Goal: Feedback & Contribution: Contribute content

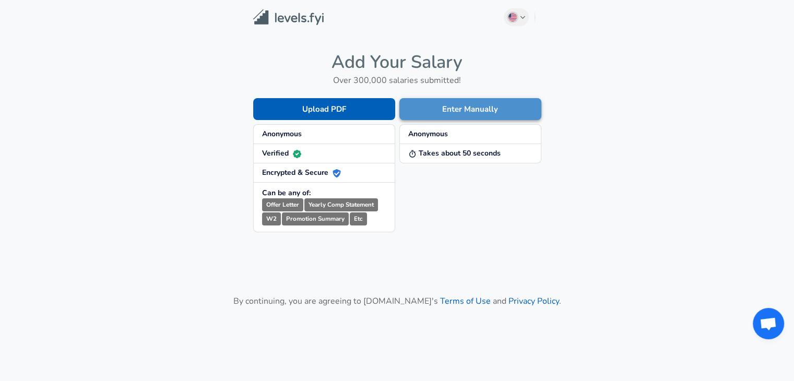
click at [432, 106] on button "Enter Manually" at bounding box center [470, 109] width 142 height 22
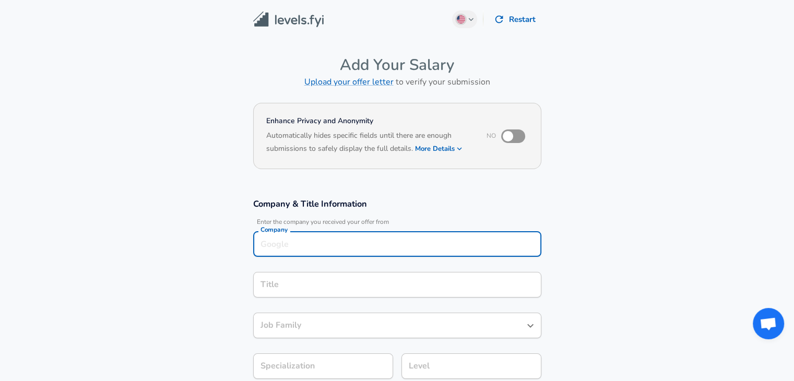
scroll to position [10, 0]
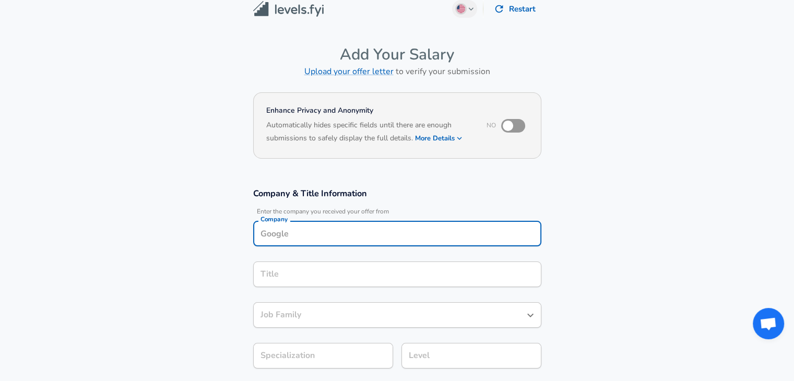
click at [296, 245] on div "Company" at bounding box center [397, 234] width 288 height 26
click at [311, 272] on span "ASP Solutions" at bounding box center [298, 273] width 48 height 10
type input "ASP Solutions"
click at [311, 272] on input "Title" at bounding box center [397, 274] width 279 height 16
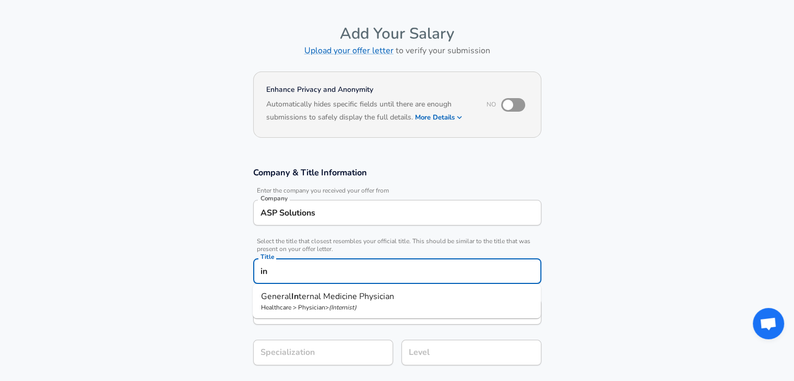
type input "i"
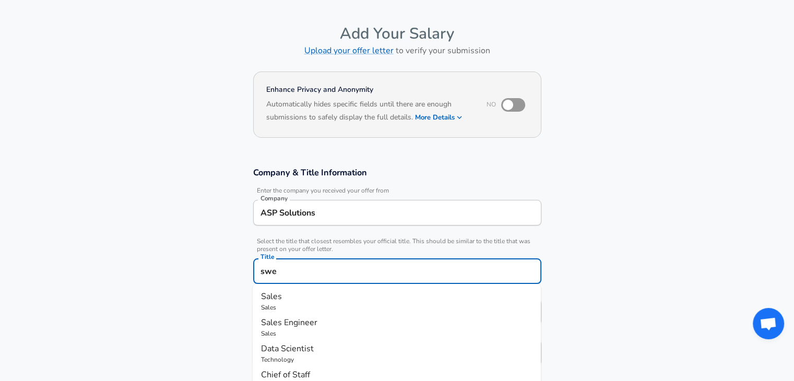
click at [320, 298] on p "Sales" at bounding box center [396, 296] width 271 height 13
type input "Sales"
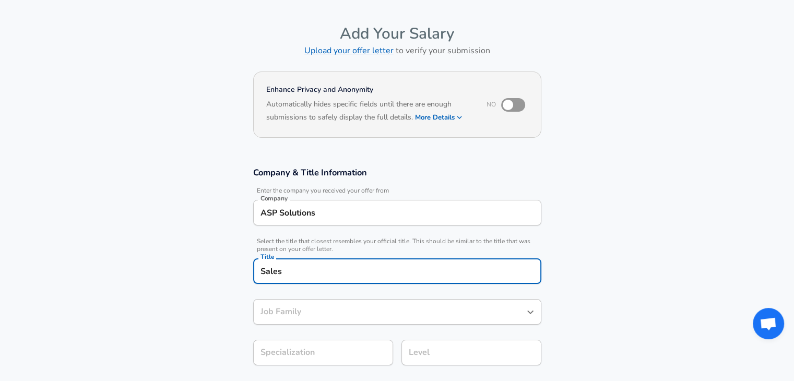
type input "Sales"
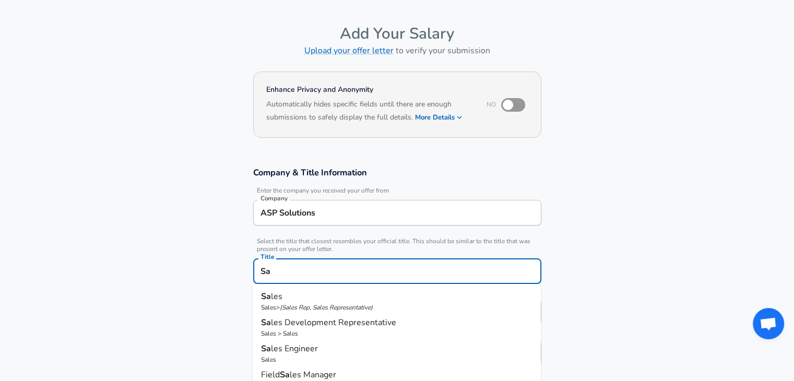
type input "S"
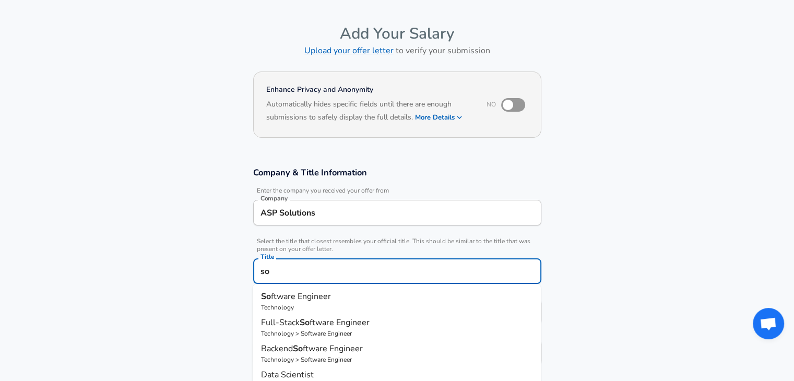
click at [309, 297] on span "ftware Engineer" at bounding box center [301, 296] width 60 height 11
type input "Software Engineer"
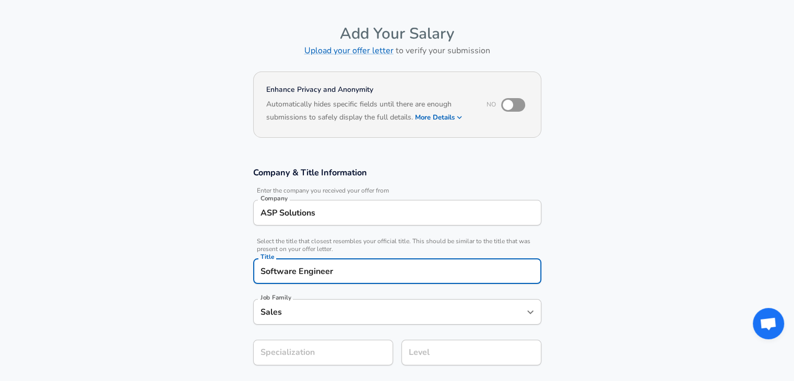
type input "Software Engineer"
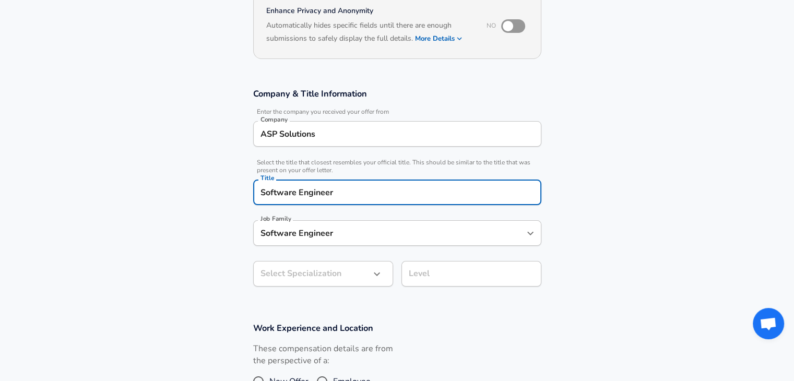
type input "Software Engineer"
click at [355, 271] on body "English ([GEOGRAPHIC_DATA]) Change Restart Add Your Salary Upload your offer le…" at bounding box center [397, 80] width 794 height 381
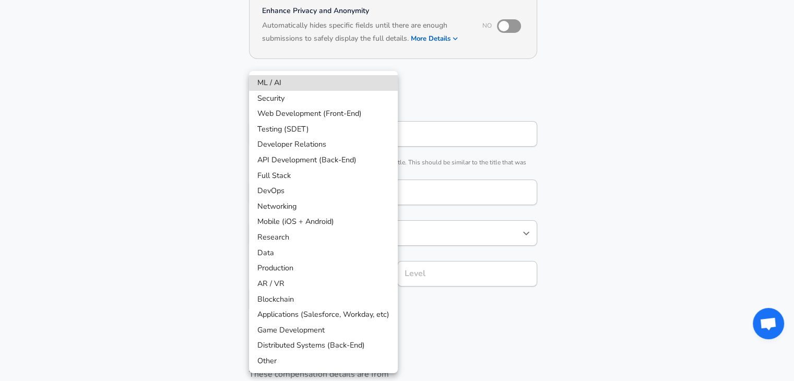
scroll to position [141, 0]
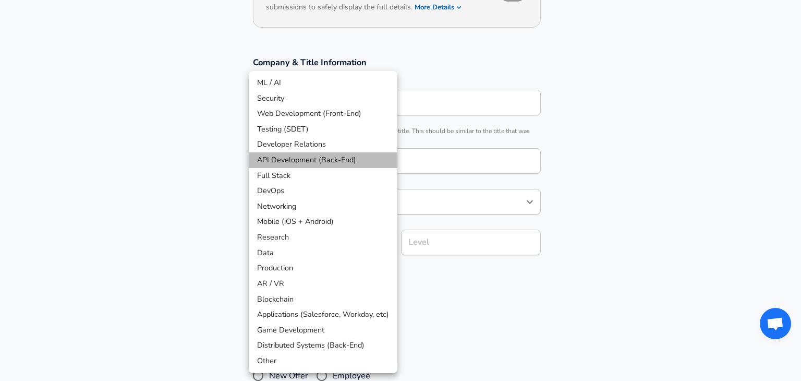
click at [364, 156] on li "API Development (Back-End)" at bounding box center [323, 160] width 149 height 16
type input "API Development (Back-End)"
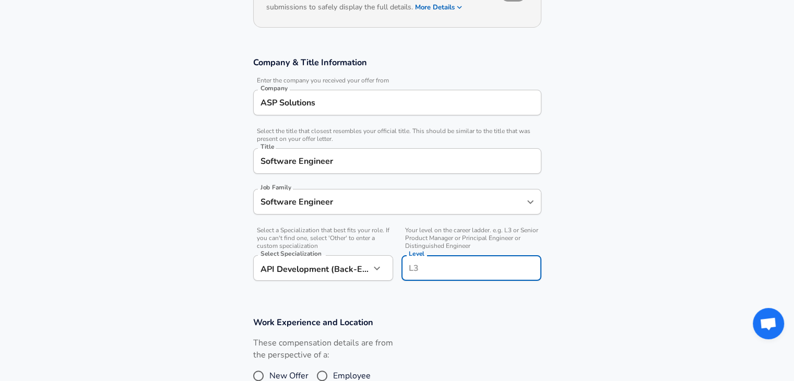
click at [447, 260] on input "Level" at bounding box center [471, 268] width 130 height 16
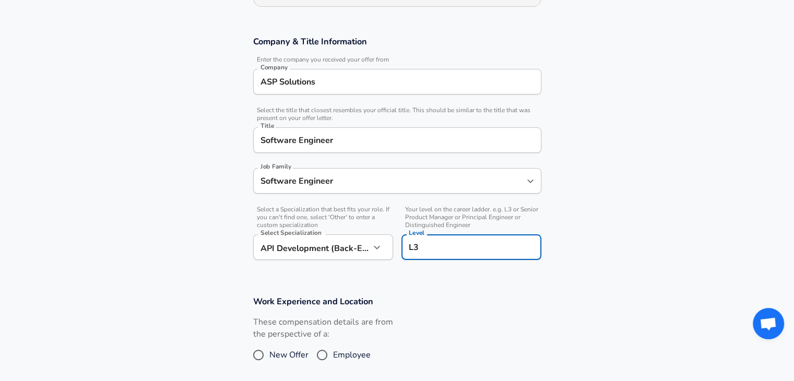
type input "L3"
click at [449, 277] on section "Company & Title Information Enter the company you received your offer from Comp…" at bounding box center [397, 153] width 794 height 260
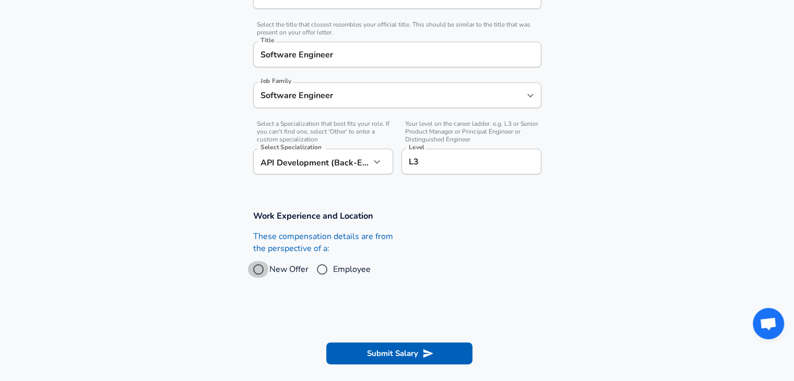
click at [260, 268] on input "New Offer" at bounding box center [258, 269] width 22 height 17
radio input "true"
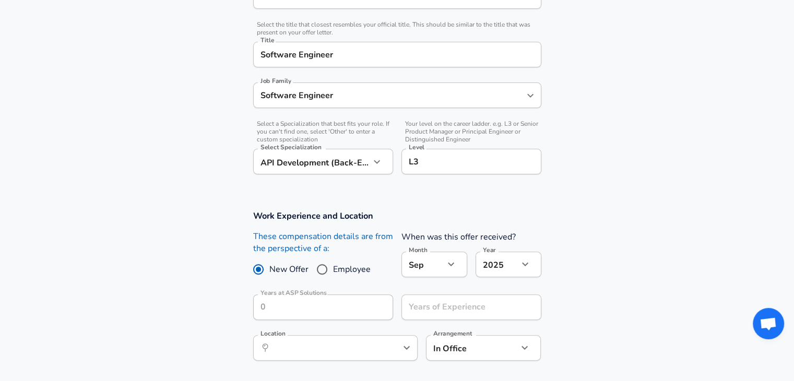
click at [327, 266] on input "Employee" at bounding box center [322, 269] width 22 height 17
radio input "true"
radio input "false"
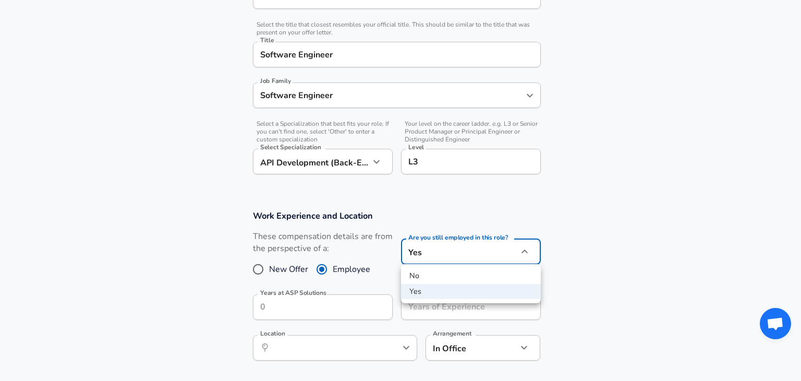
click at [455, 274] on li "No" at bounding box center [471, 276] width 140 height 16
type input "no"
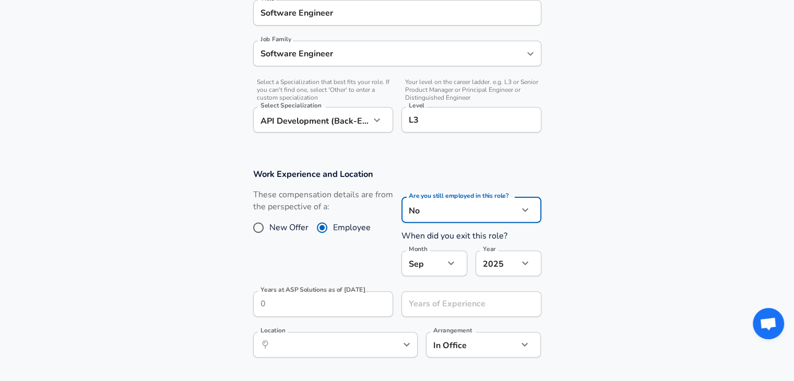
scroll to position [377, 0]
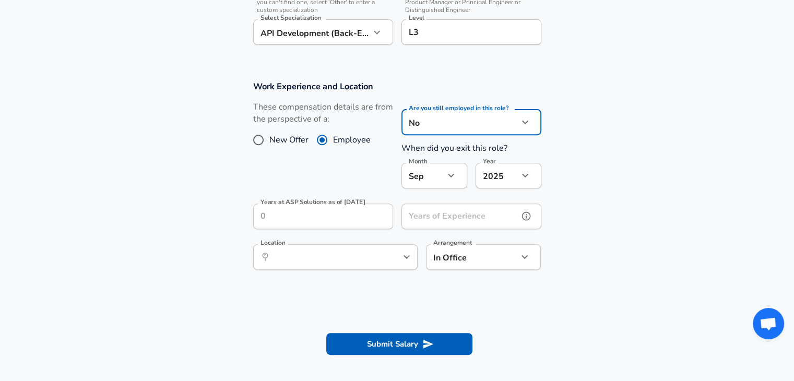
click at [431, 214] on div "Years of Experience Years of Experience" at bounding box center [471, 217] width 140 height 28
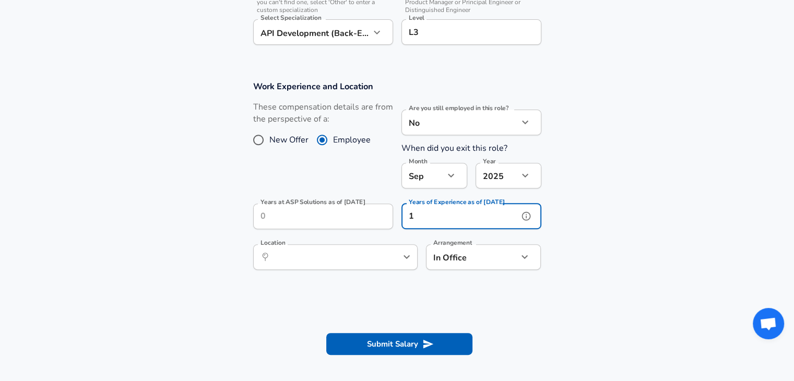
type input "1"
click at [319, 213] on input "Years at ASP Solutions as of [DATE]" at bounding box center [311, 216] width 117 height 26
drag, startPoint x: 453, startPoint y: 305, endPoint x: 415, endPoint y: 335, distance: 48.6
click at [415, 335] on form "Enhance Privacy and Anonymity No Automatically hides specific fields until ther…" at bounding box center [397, 46] width 794 height 649
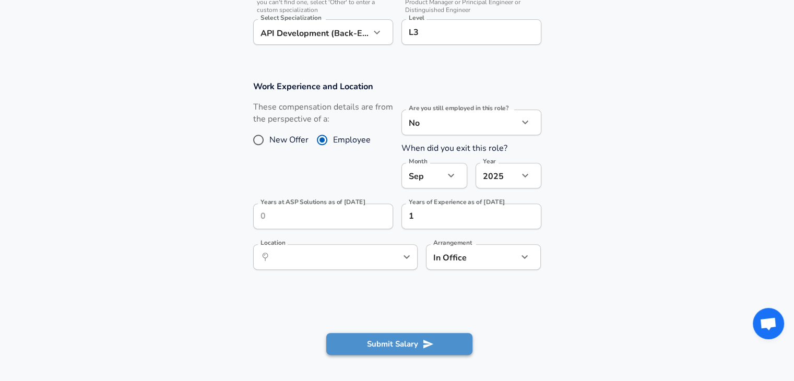
click at [415, 335] on button "Submit Salary" at bounding box center [399, 344] width 146 height 22
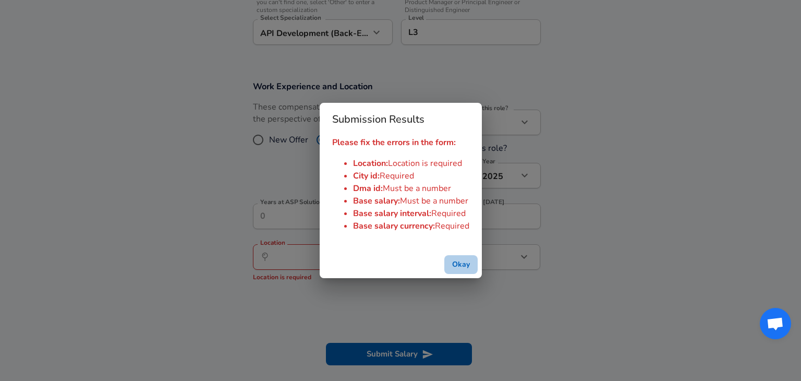
click at [458, 259] on button "Okay" at bounding box center [461, 264] width 33 height 19
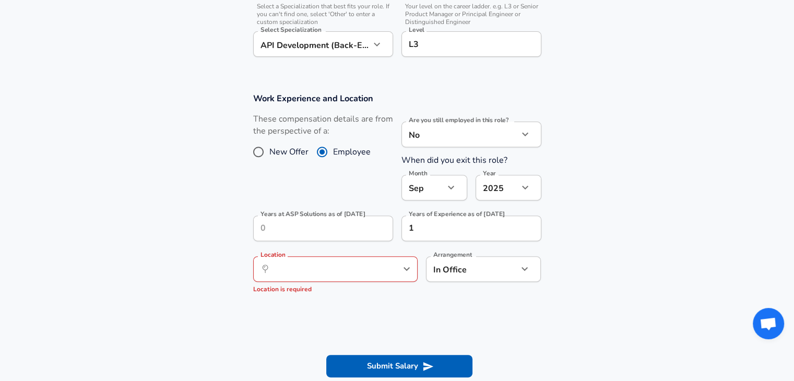
scroll to position [365, 0]
click at [342, 279] on div "​ Location" at bounding box center [335, 270] width 164 height 26
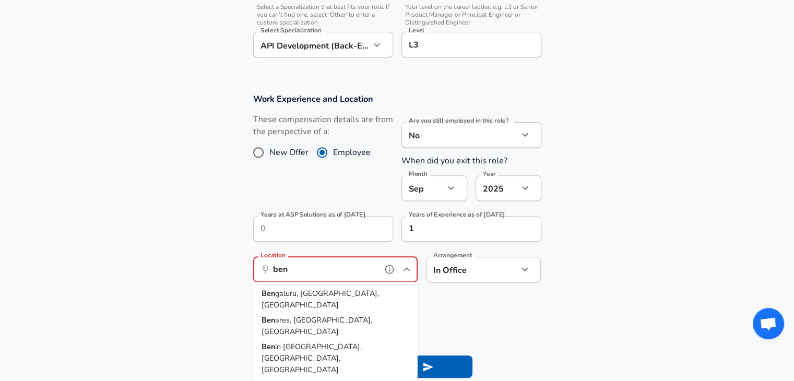
click at [309, 292] on span "galuru, [GEOGRAPHIC_DATA], [GEOGRAPHIC_DATA]" at bounding box center [319, 299] width 117 height 22
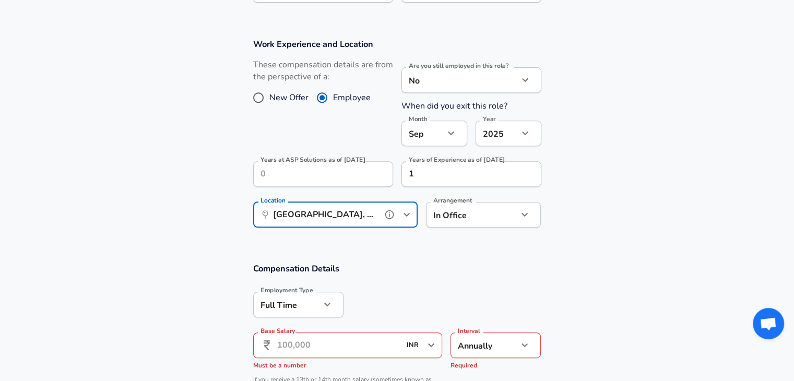
scroll to position [490, 0]
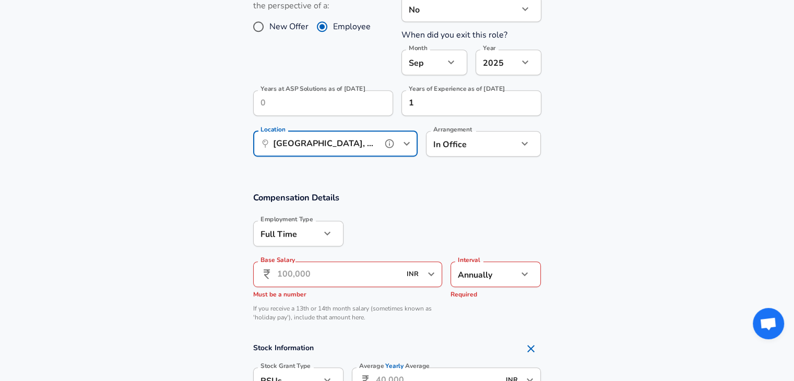
type input "[GEOGRAPHIC_DATA], [GEOGRAPHIC_DATA], [GEOGRAPHIC_DATA]"
click at [351, 280] on input "Base Salary" at bounding box center [339, 274] width 124 height 26
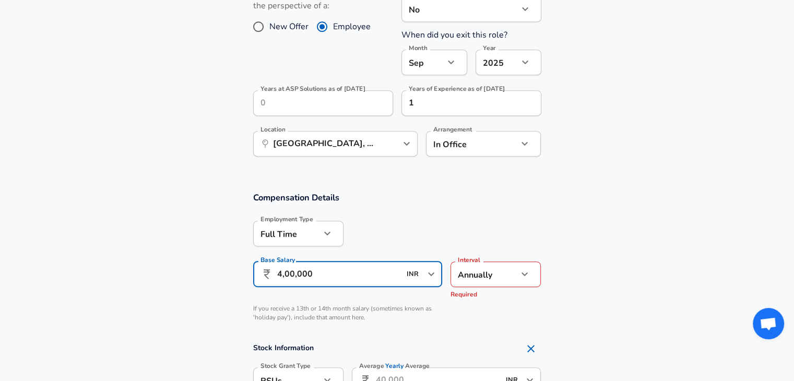
type input "4,00,000"
click at [473, 245] on div at bounding box center [442, 232] width 198 height 41
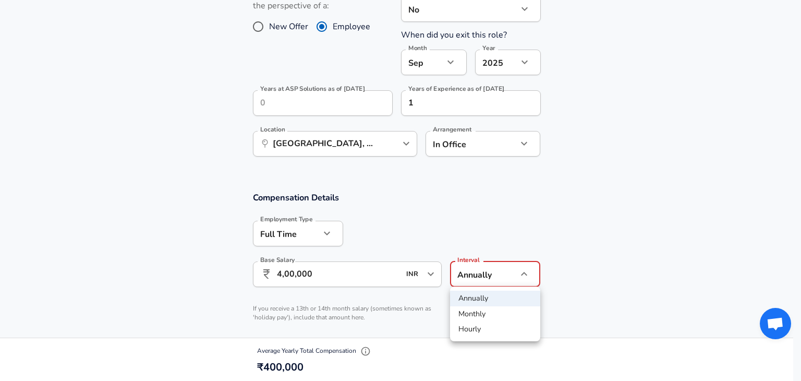
click at [589, 309] on div at bounding box center [400, 190] width 801 height 381
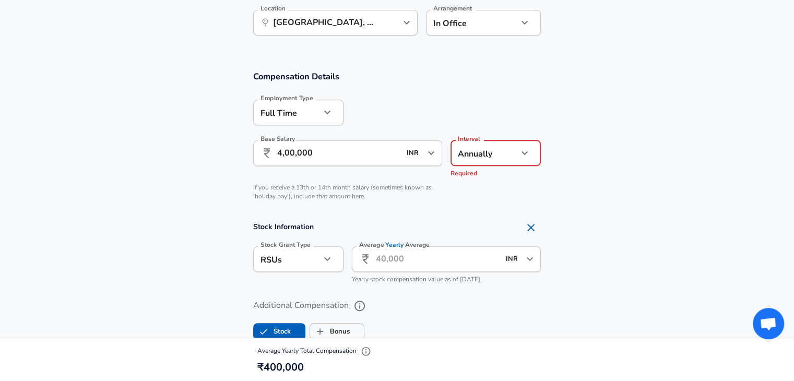
scroll to position [614, 0]
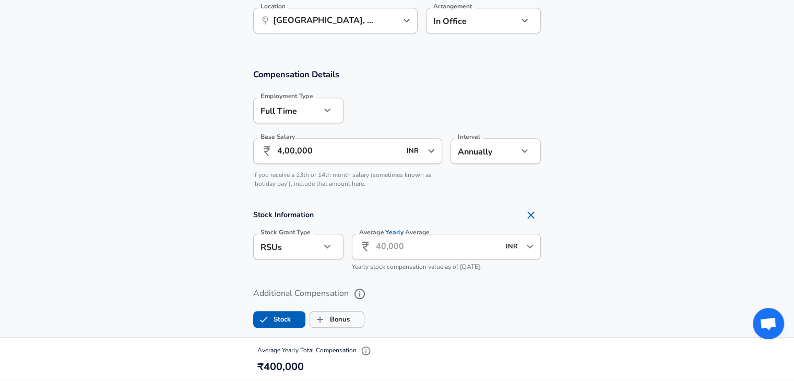
click at [436, 254] on input "Average Yearly Average" at bounding box center [438, 247] width 124 height 26
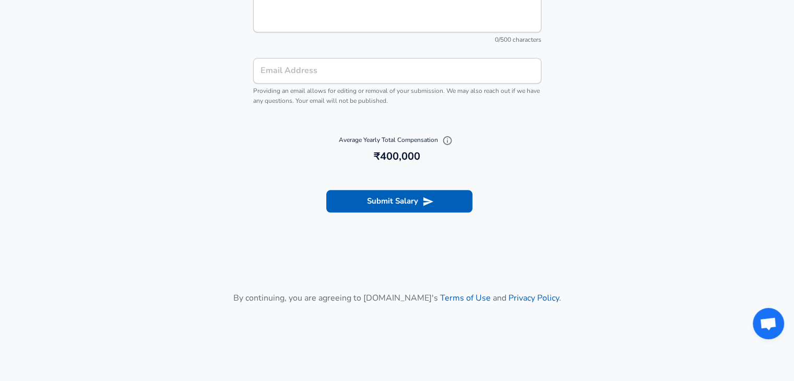
scroll to position [1179, 0]
click at [416, 199] on button "Submit Salary" at bounding box center [399, 200] width 146 height 22
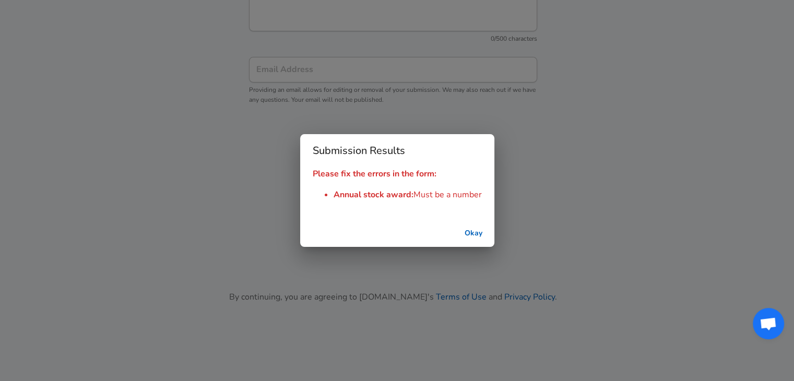
scroll to position [1190, 0]
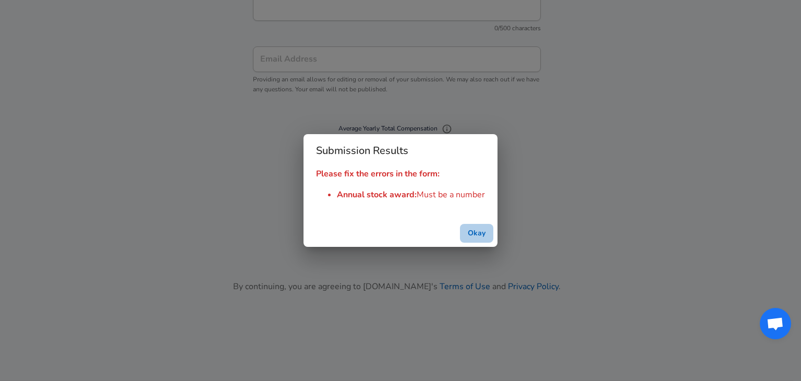
click at [473, 234] on button "Okay" at bounding box center [476, 233] width 33 height 19
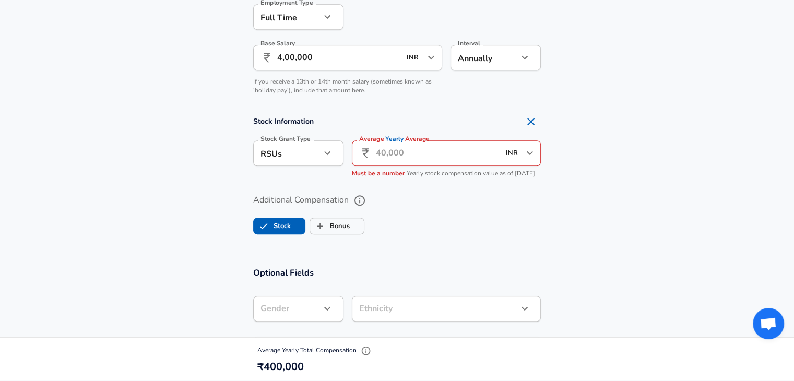
scroll to position [701, 0]
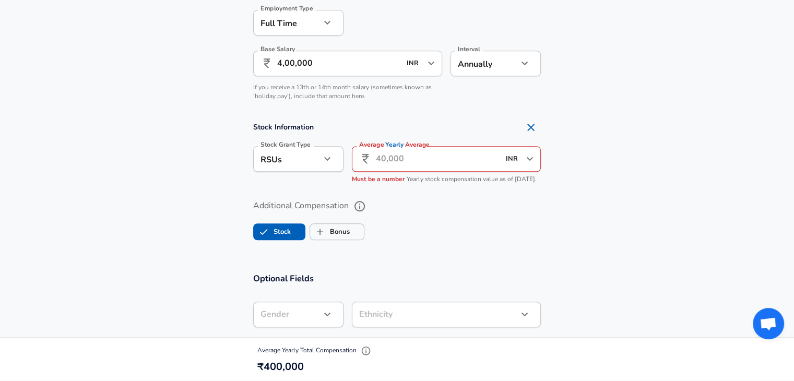
click at [418, 165] on input "Average Yearly Average" at bounding box center [438, 159] width 124 height 26
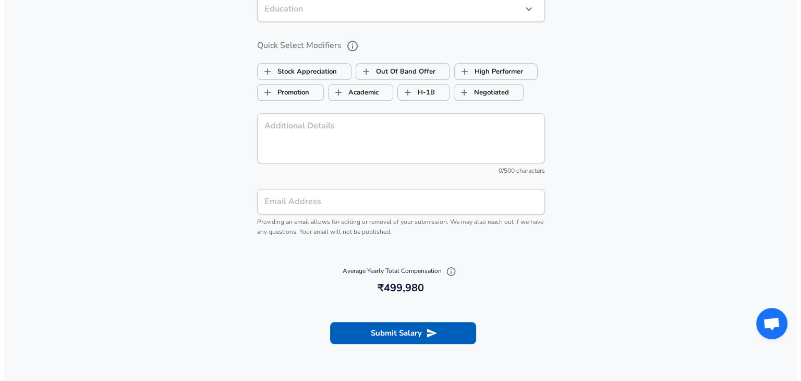
scroll to position [1146, 0]
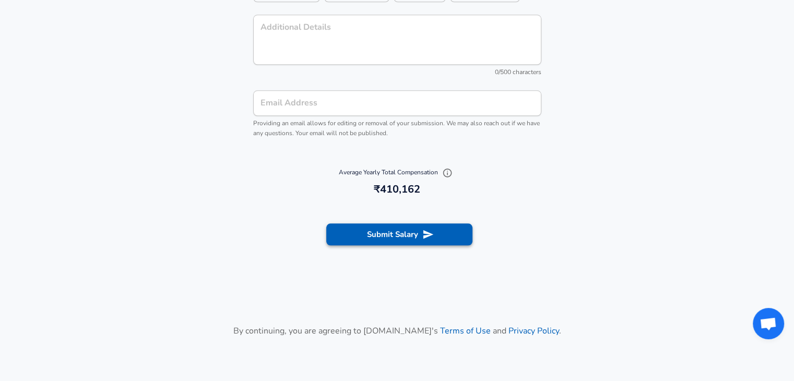
type input "10,000"
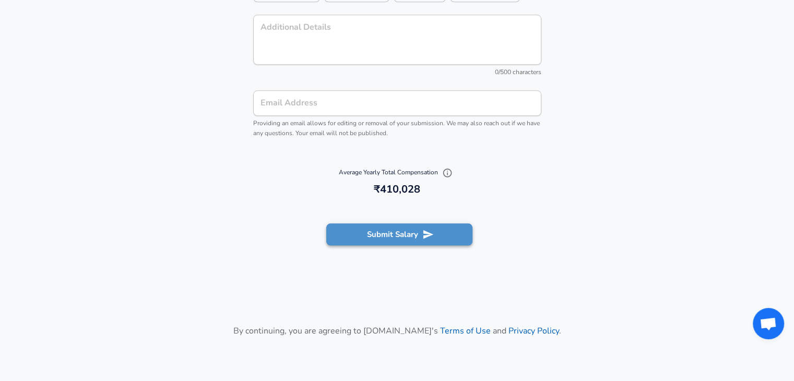
click at [416, 236] on button "Submit Salary" at bounding box center [399, 234] width 146 height 22
